Goal: Information Seeking & Learning: Learn about a topic

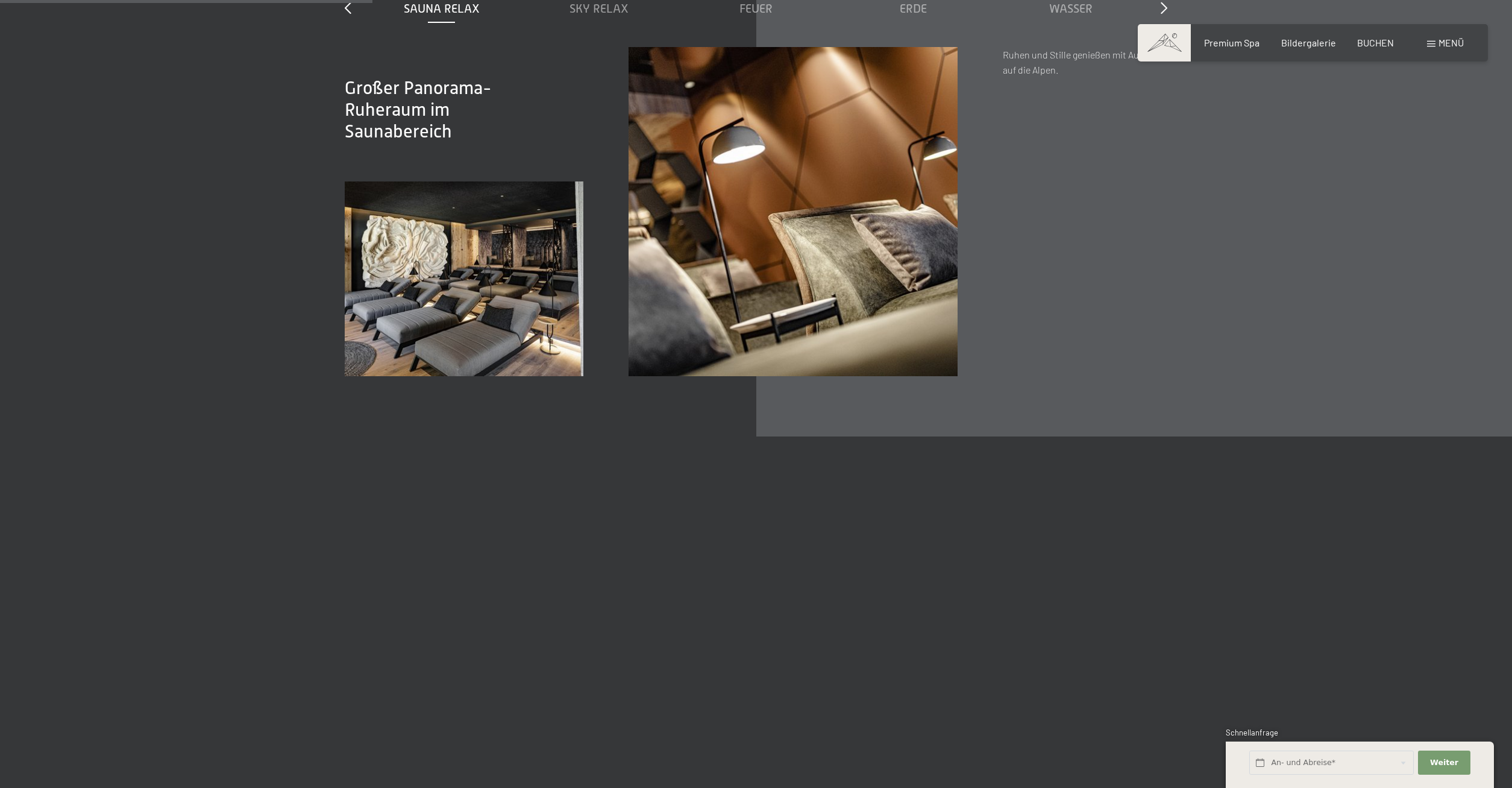
scroll to position [2276, 0]
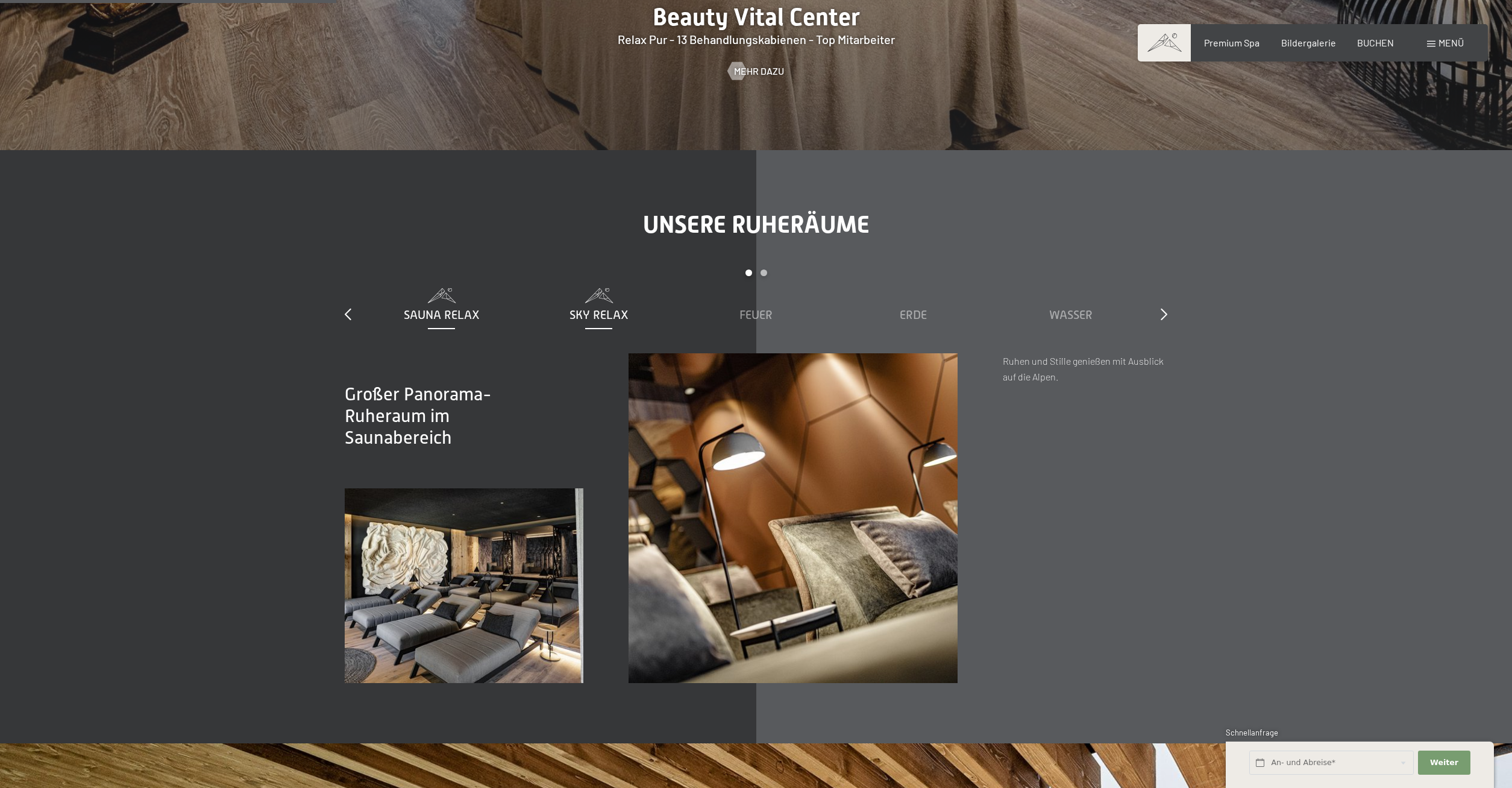
click at [606, 308] on span "Sky Relax" at bounding box center [599, 314] width 59 height 13
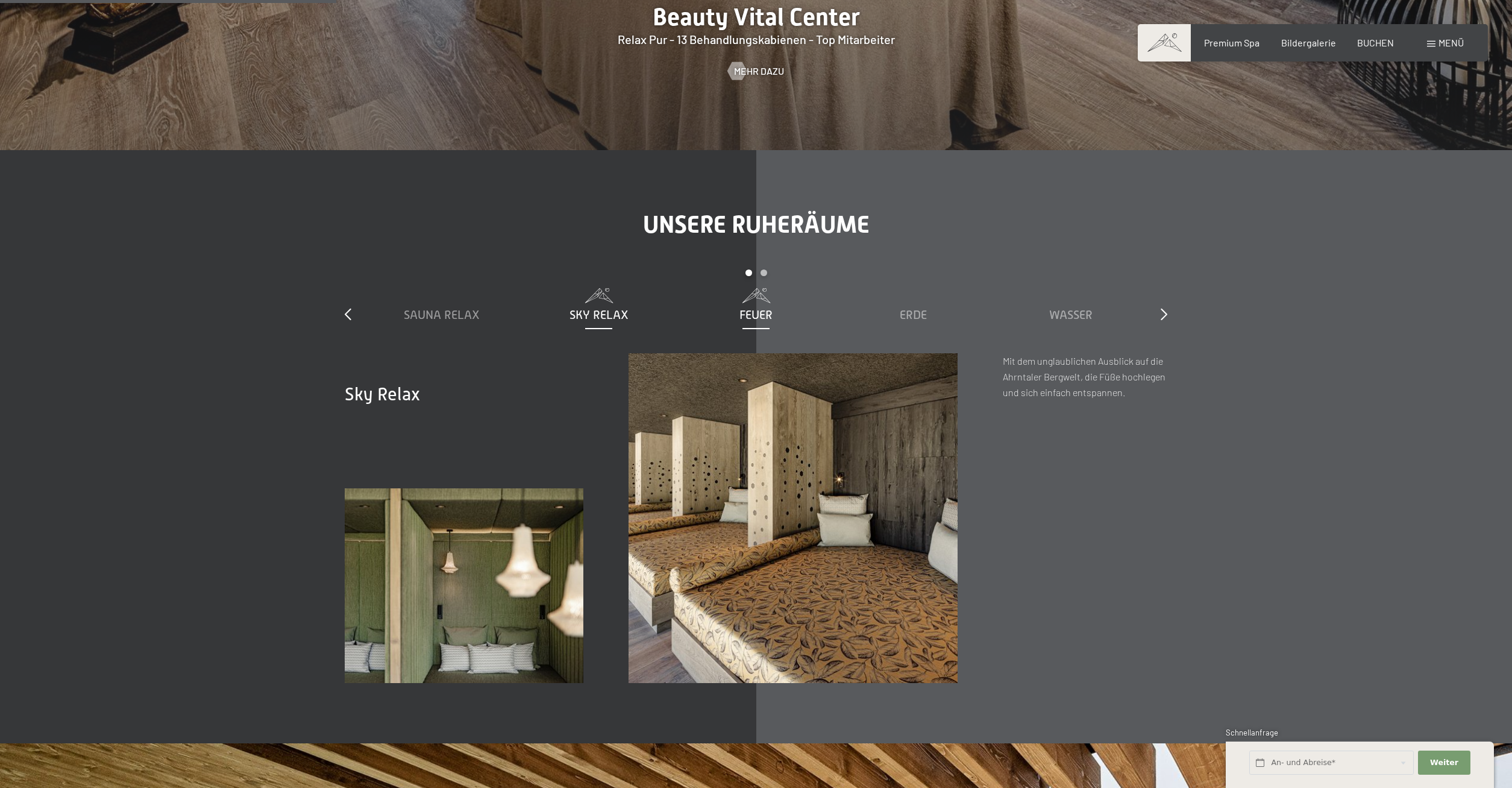
click at [753, 308] on span "Feuer" at bounding box center [756, 314] width 33 height 13
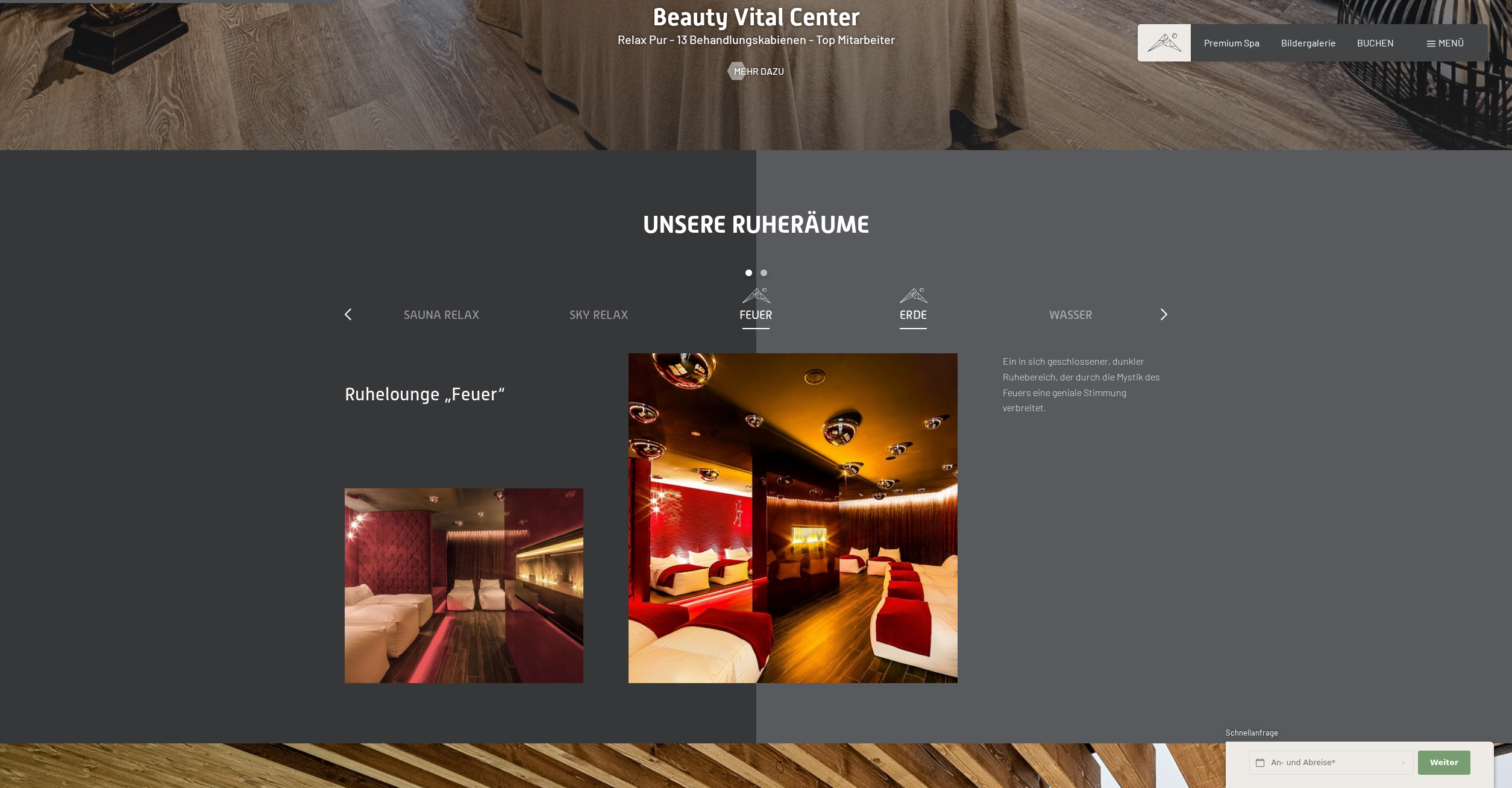
click at [911, 308] on span "Erde" at bounding box center [913, 314] width 27 height 13
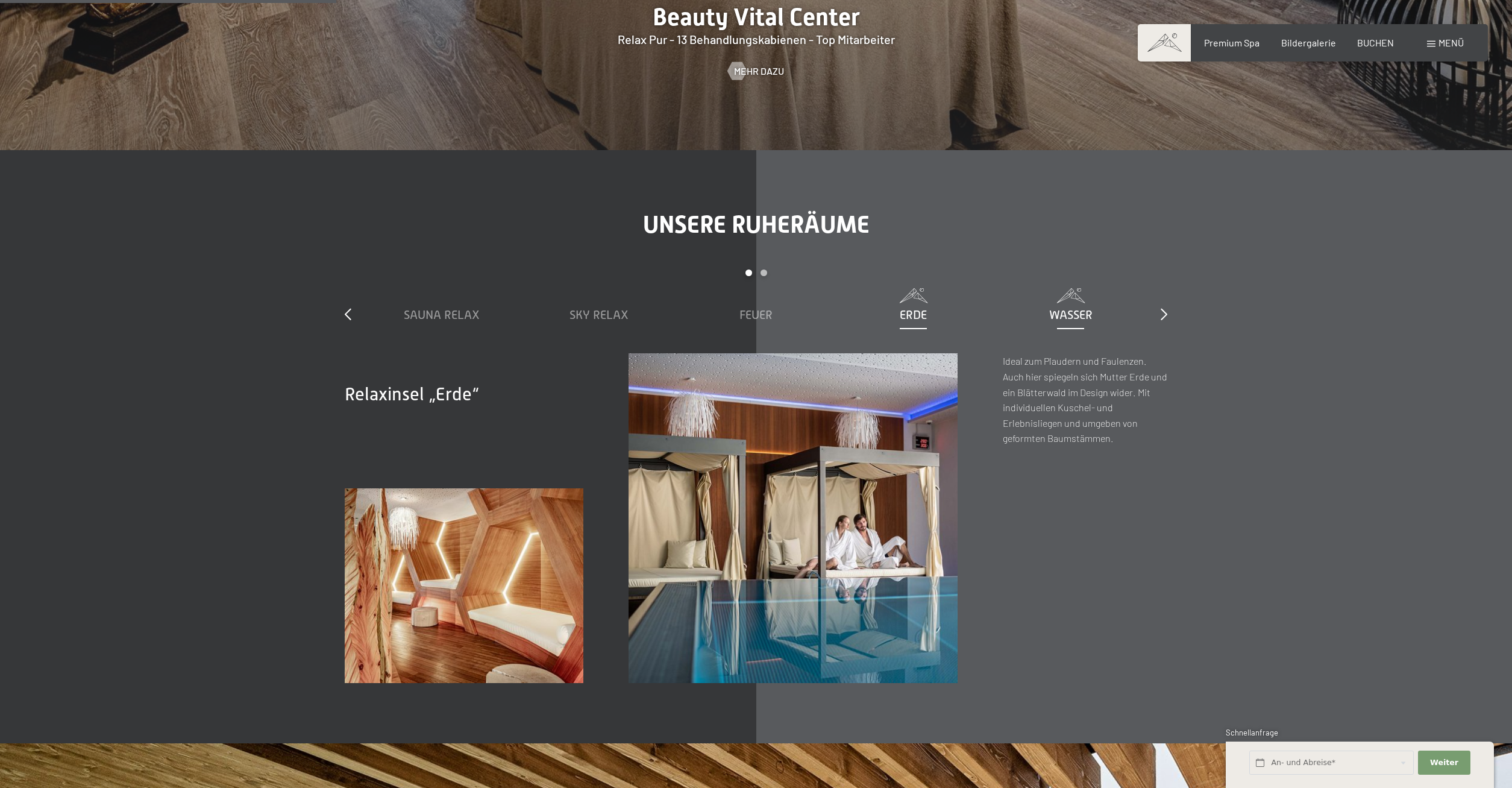
click at [1059, 308] on span "Wasser" at bounding box center [1071, 314] width 44 height 13
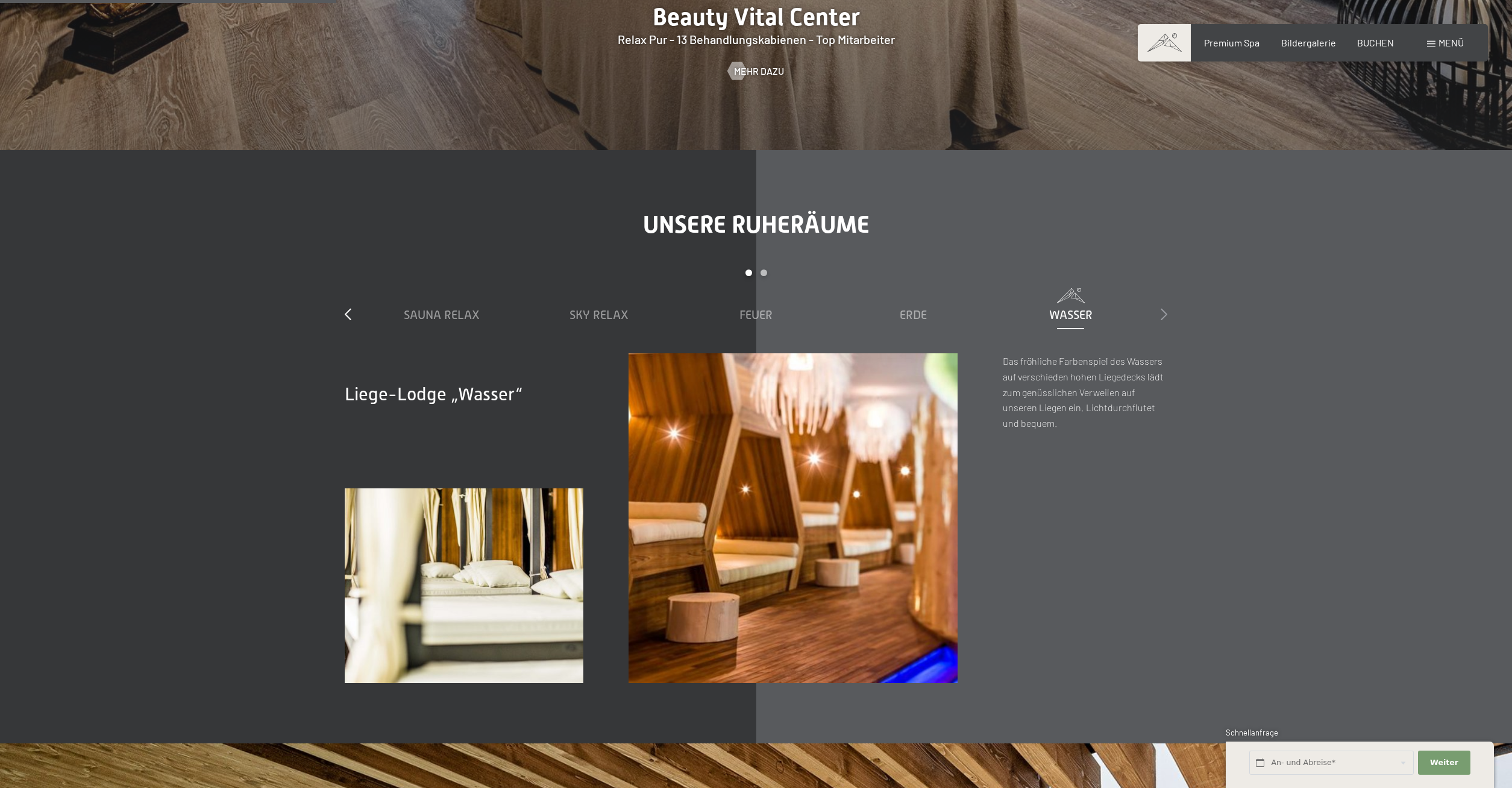
click at [1163, 308] on icon at bounding box center [1164, 313] width 7 height 12
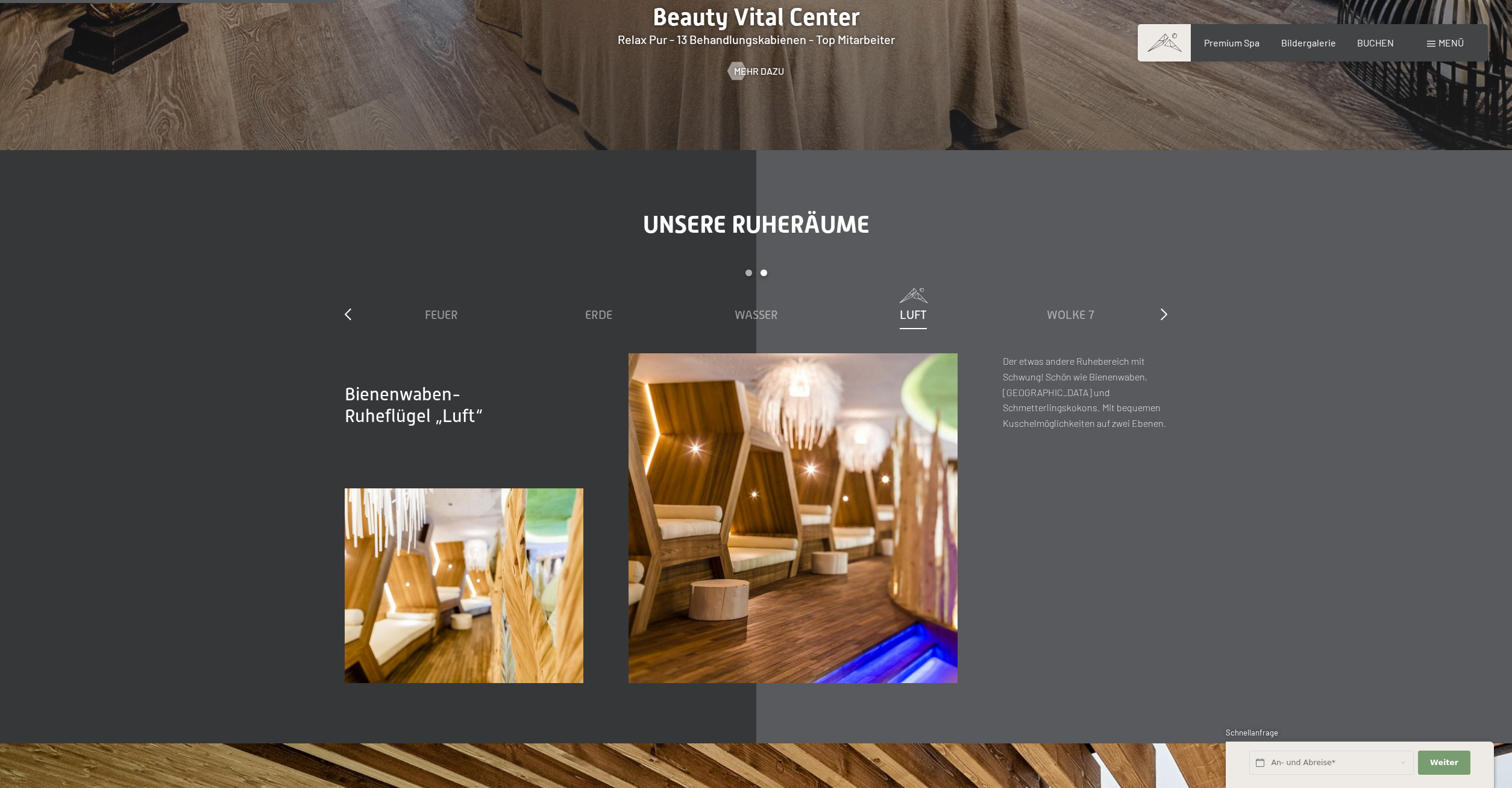
click at [925, 288] on div "Luft" at bounding box center [913, 306] width 145 height 35
click at [912, 288] on div "Luft" at bounding box center [913, 306] width 145 height 35
click at [1063, 308] on span "Wolke 7" at bounding box center [1070, 314] width 48 height 13
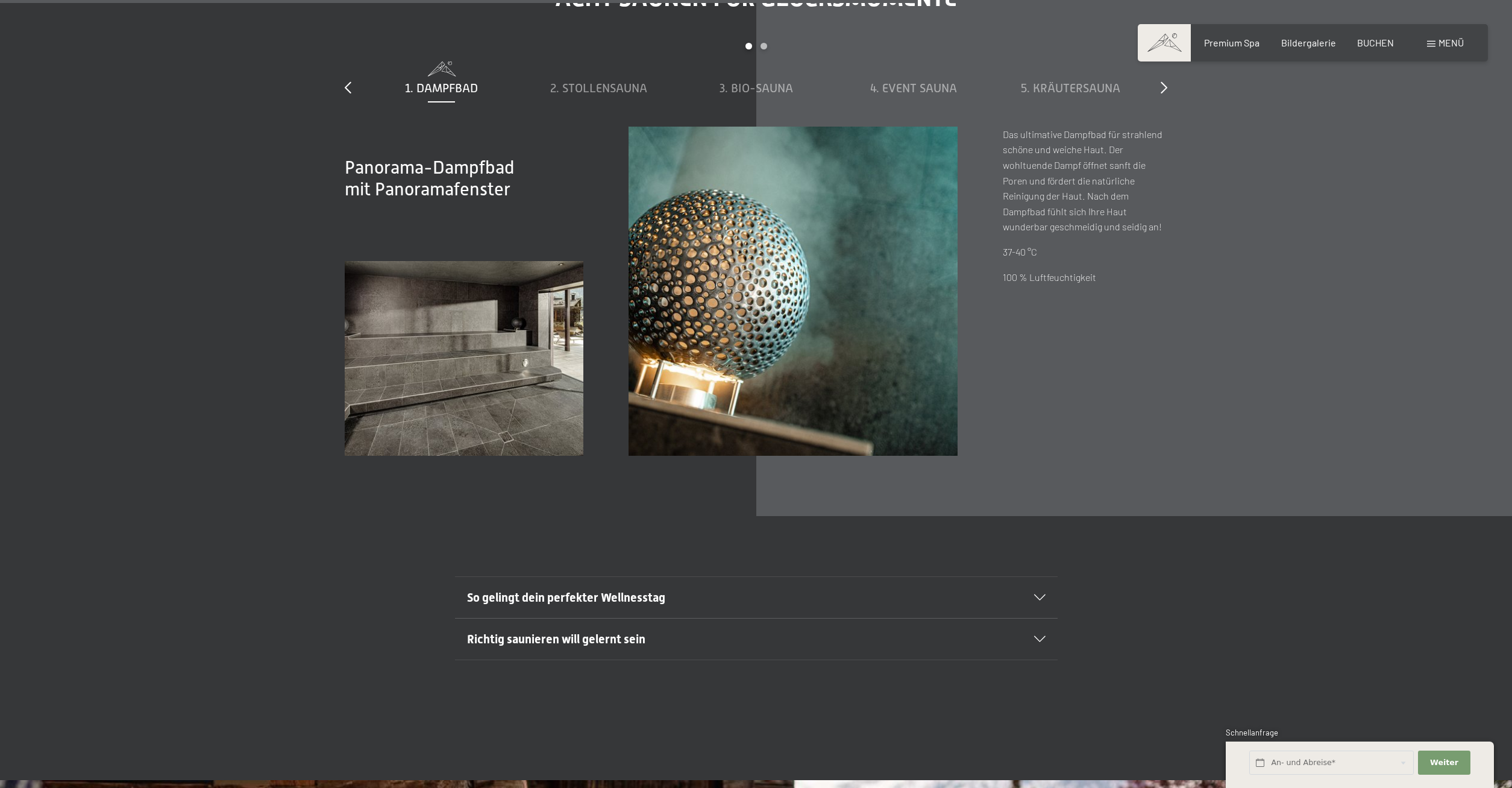
scroll to position [5659, 0]
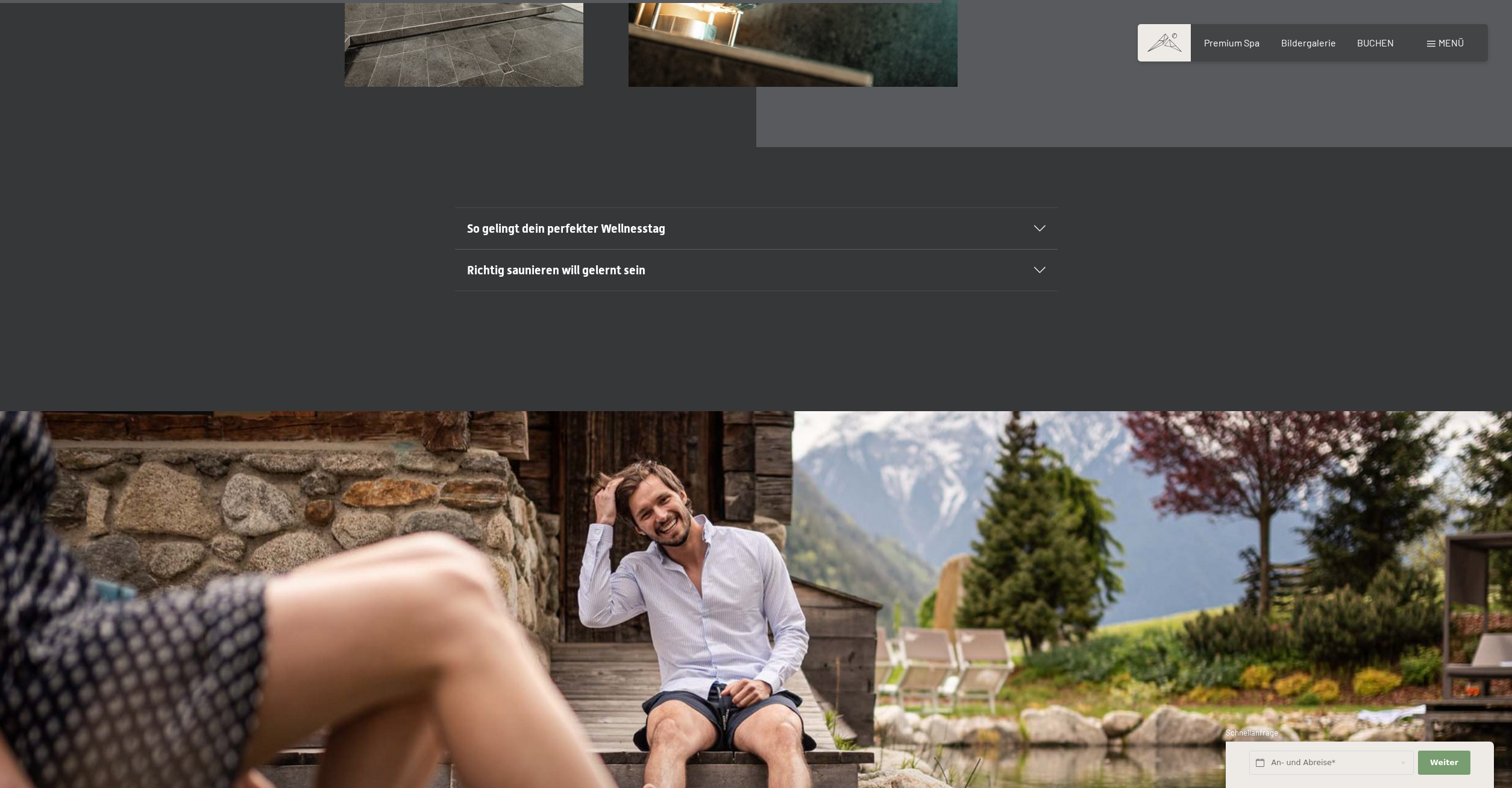
click at [1038, 225] on icon at bounding box center [1040, 228] width 12 height 6
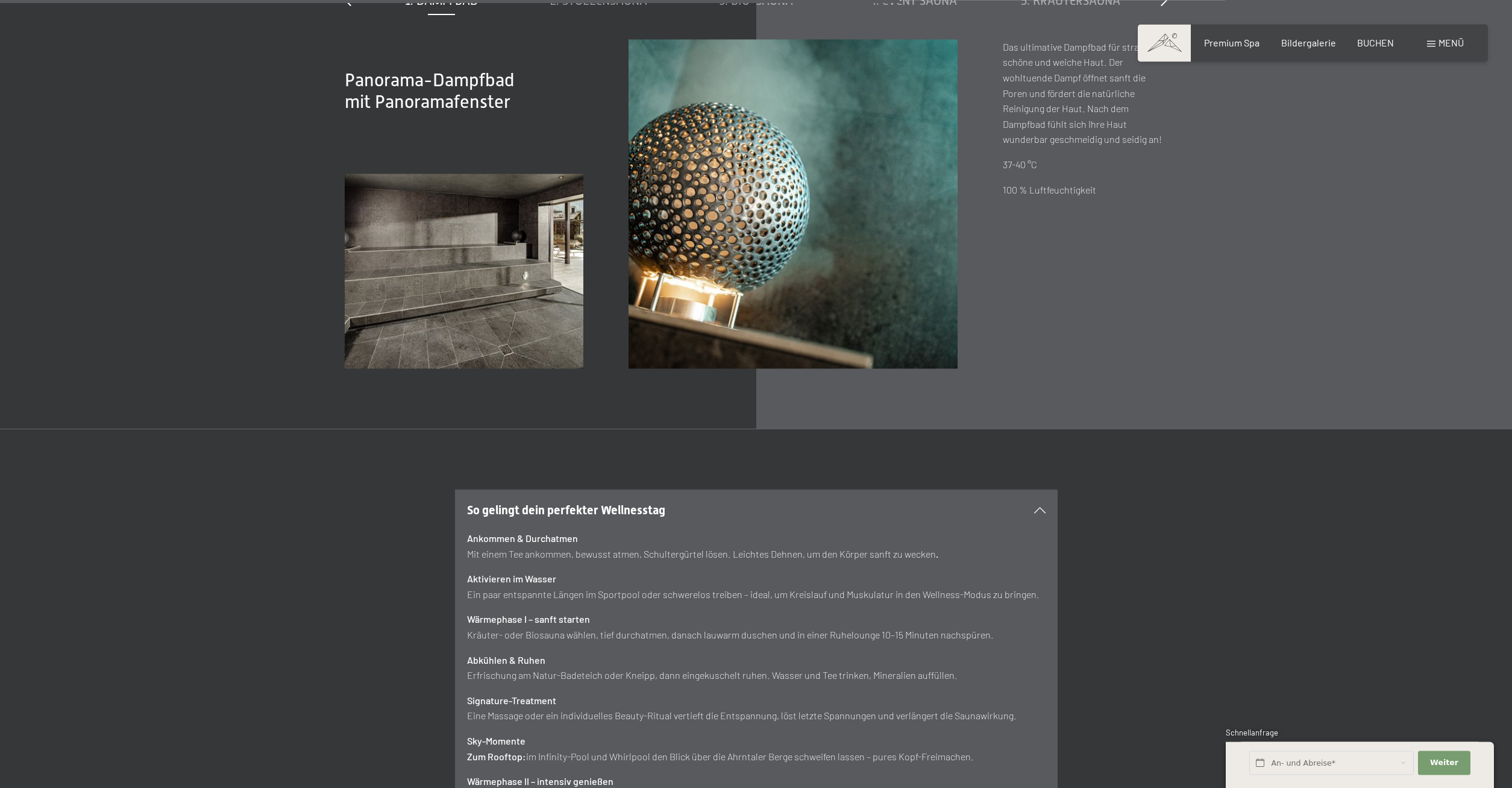
scroll to position [5352, 0]
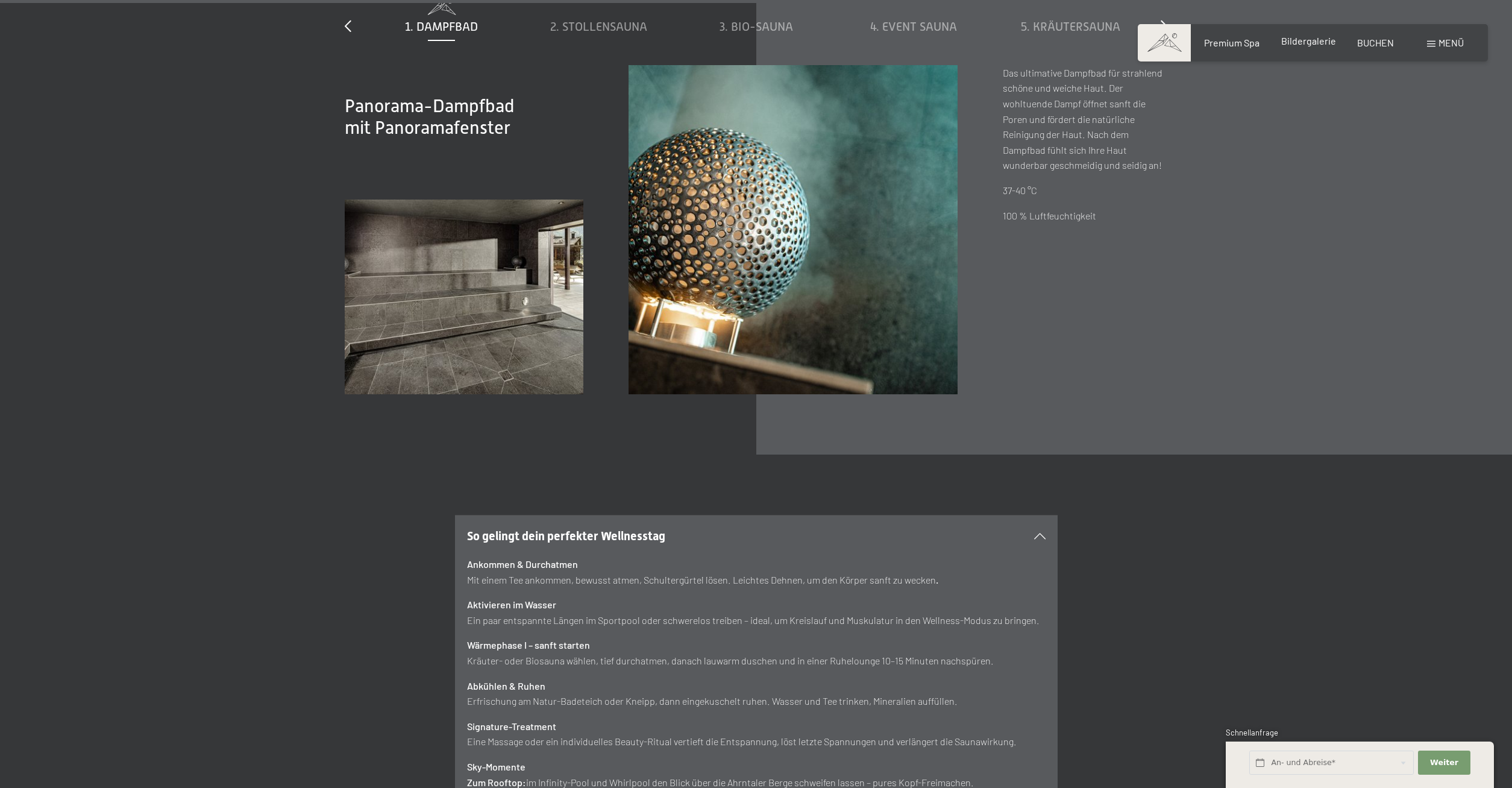
click at [1306, 40] on span "Bildergalerie" at bounding box center [1309, 41] width 55 height 12
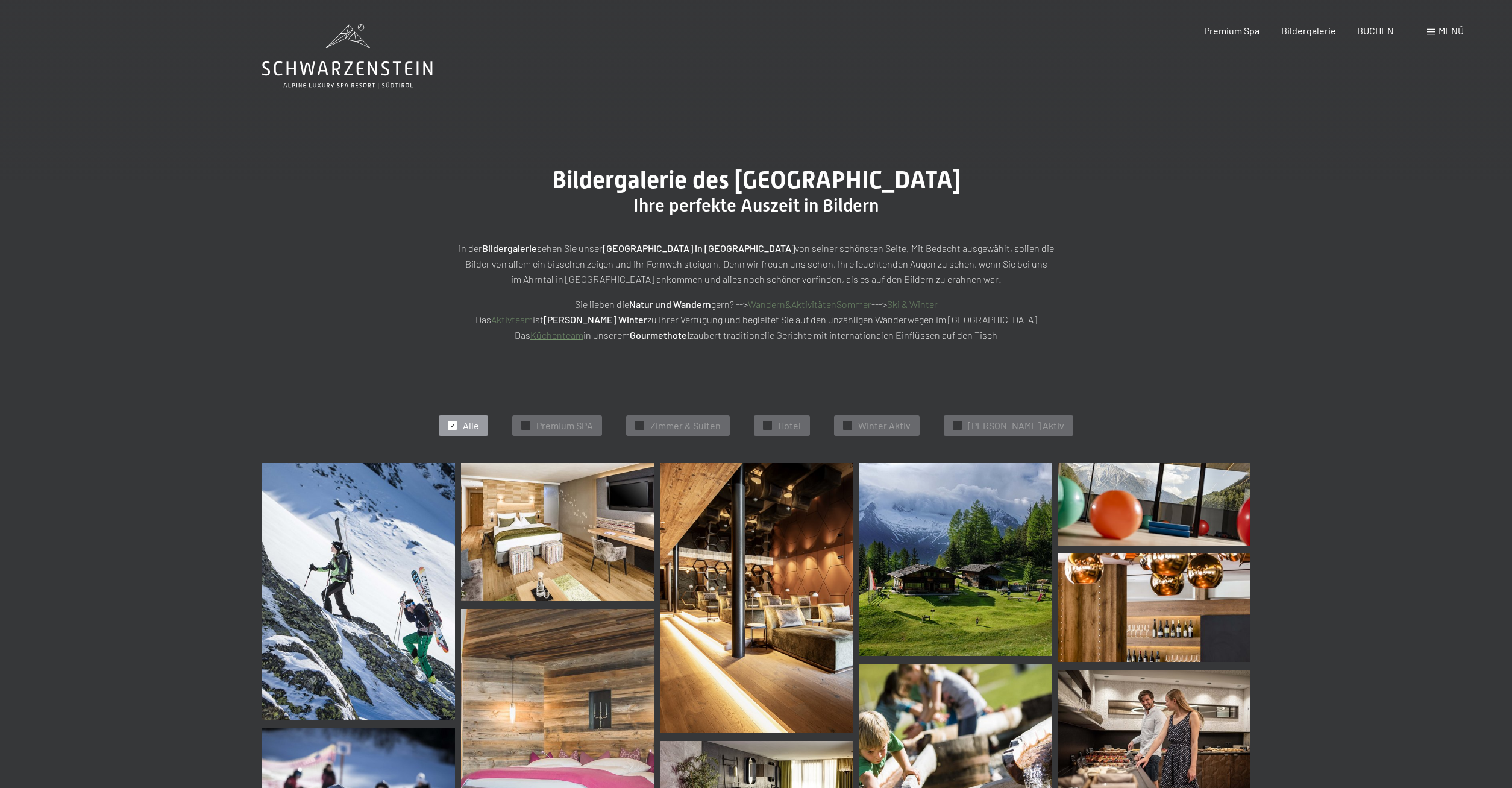
click at [1449, 27] on span "Menü" at bounding box center [1451, 30] width 25 height 12
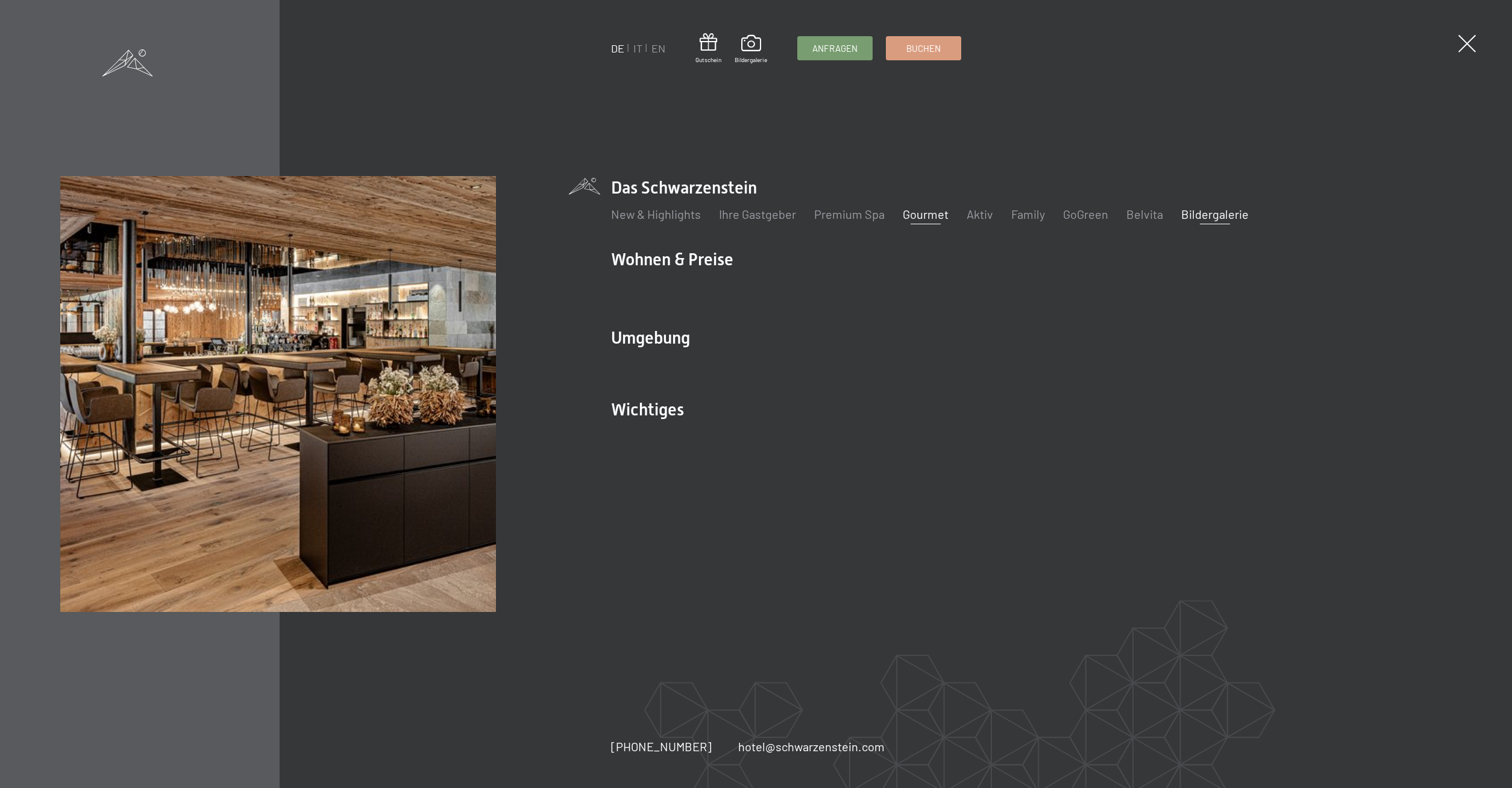
click at [927, 214] on link "Gourmet" at bounding box center [925, 214] width 46 height 15
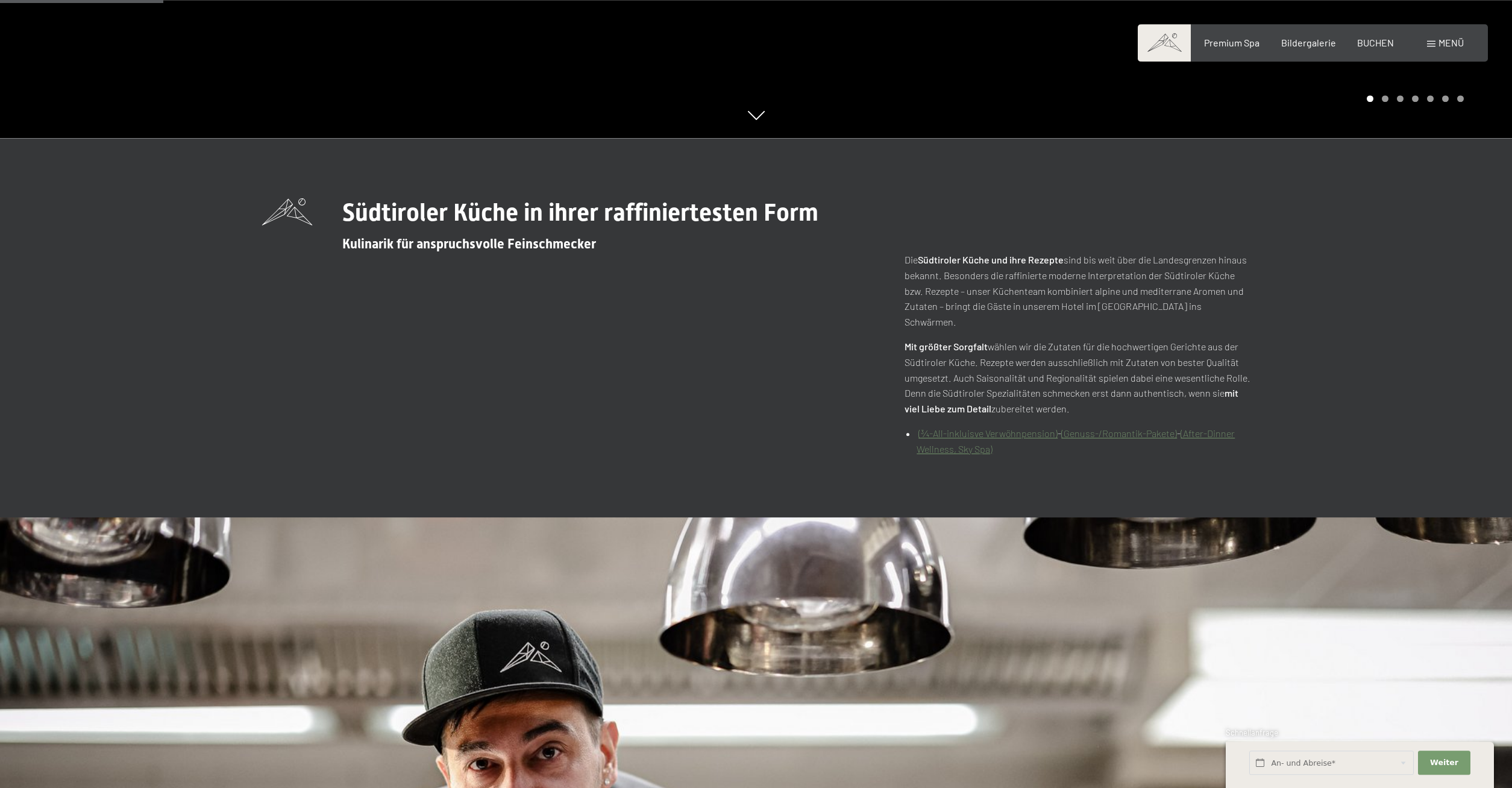
scroll to position [677, 0]
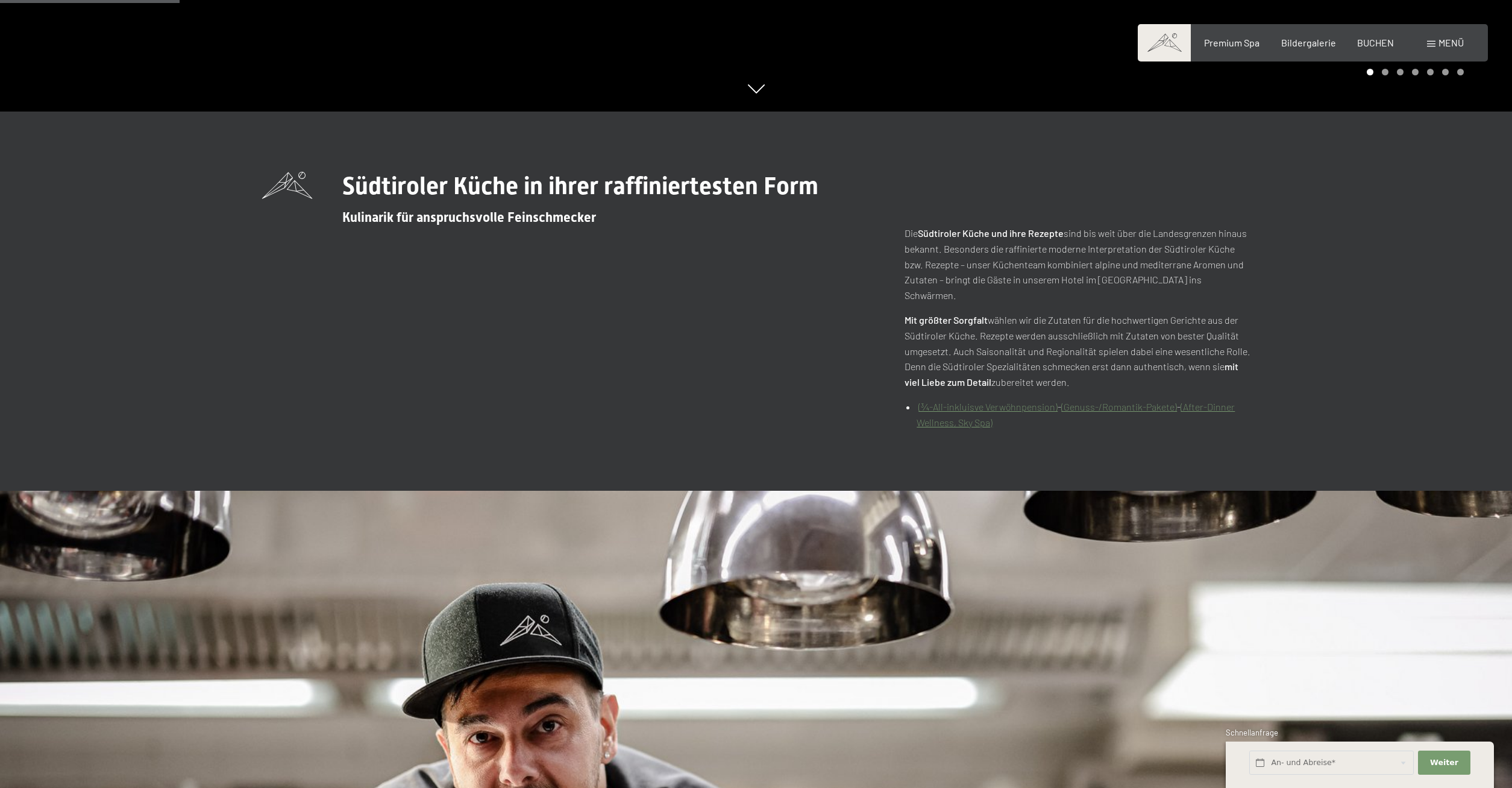
click at [950, 401] on link "(¾-All-inkluisve Verwöhnpension)" at bounding box center [988, 407] width 139 height 12
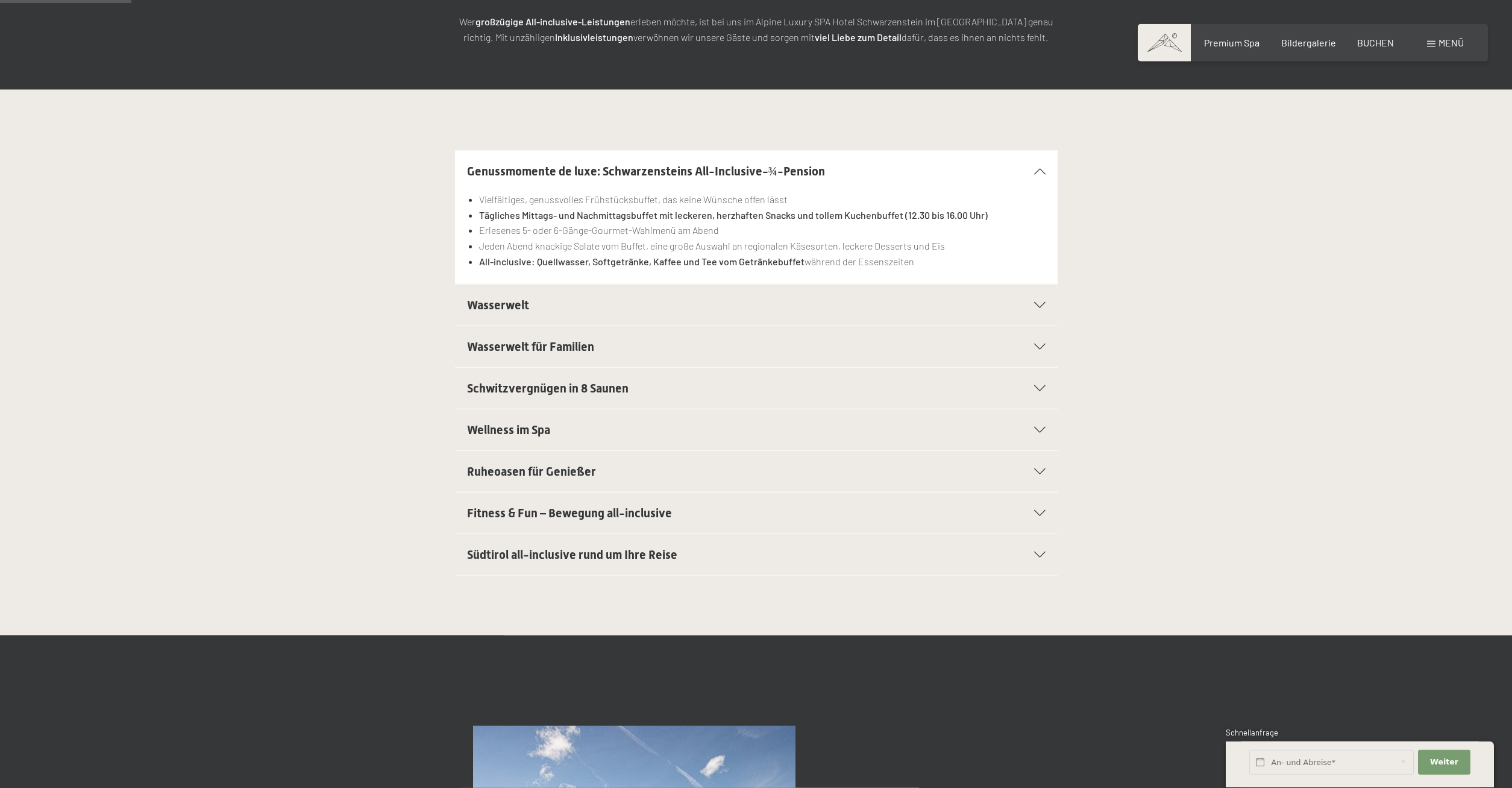
scroll to position [246, 0]
